Goal: Task Accomplishment & Management: Manage account settings

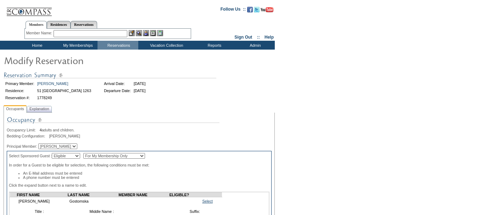
click at [202, 203] on link "Select" at bounding box center [207, 201] width 11 height 4
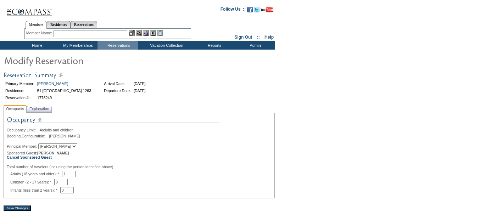
click at [41, 105] on div "Primary Member: Ryan Gostomski Arrival Date: 9/5/2025 Residence: 51 Buckingham …" at bounding box center [139, 86] width 271 height 38
click at [43, 109] on span "Explanation" at bounding box center [39, 108] width 23 height 7
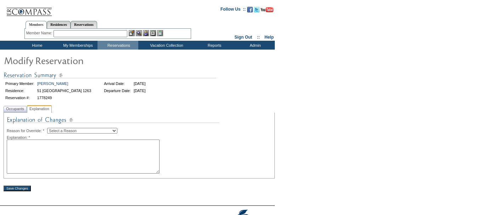
click at [96, 132] on select "Select a Reason Creating Continuous Stay Days Rebooked After Cancellation Editi…" at bounding box center [82, 131] width 70 height 6
select select "1045"
click at [53, 129] on select "Select a Reason Creating Continuous Stay Days Rebooked After Cancellation Editi…" at bounding box center [82, 131] width 70 height 6
click at [95, 158] on textarea at bounding box center [83, 157] width 153 height 34
type textarea "mg"
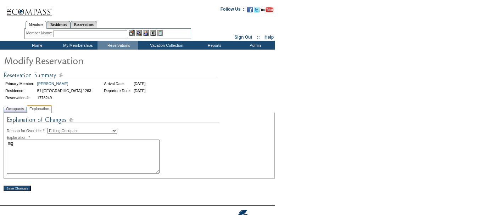
click at [23, 189] on input "Save Changes" at bounding box center [17, 189] width 27 height 6
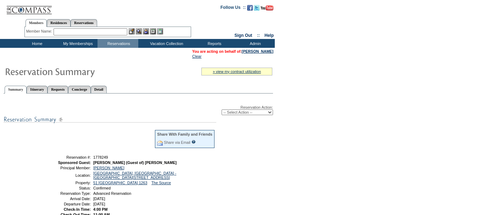
click at [100, 32] on input "text" at bounding box center [91, 31] width 74 height 7
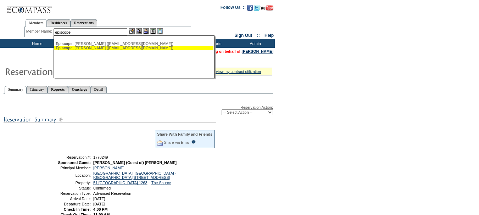
click at [106, 47] on div "Episcope , Michelle (mkepiscope@mac.com)" at bounding box center [134, 48] width 156 height 4
type input "Episcope, Michelle (mkepiscope@mac.com)"
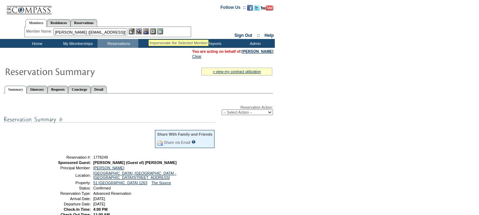
click at [148, 31] on img at bounding box center [146, 31] width 6 height 6
click at [141, 32] on img at bounding box center [139, 31] width 6 height 6
